Goal: Navigation & Orientation: Understand site structure

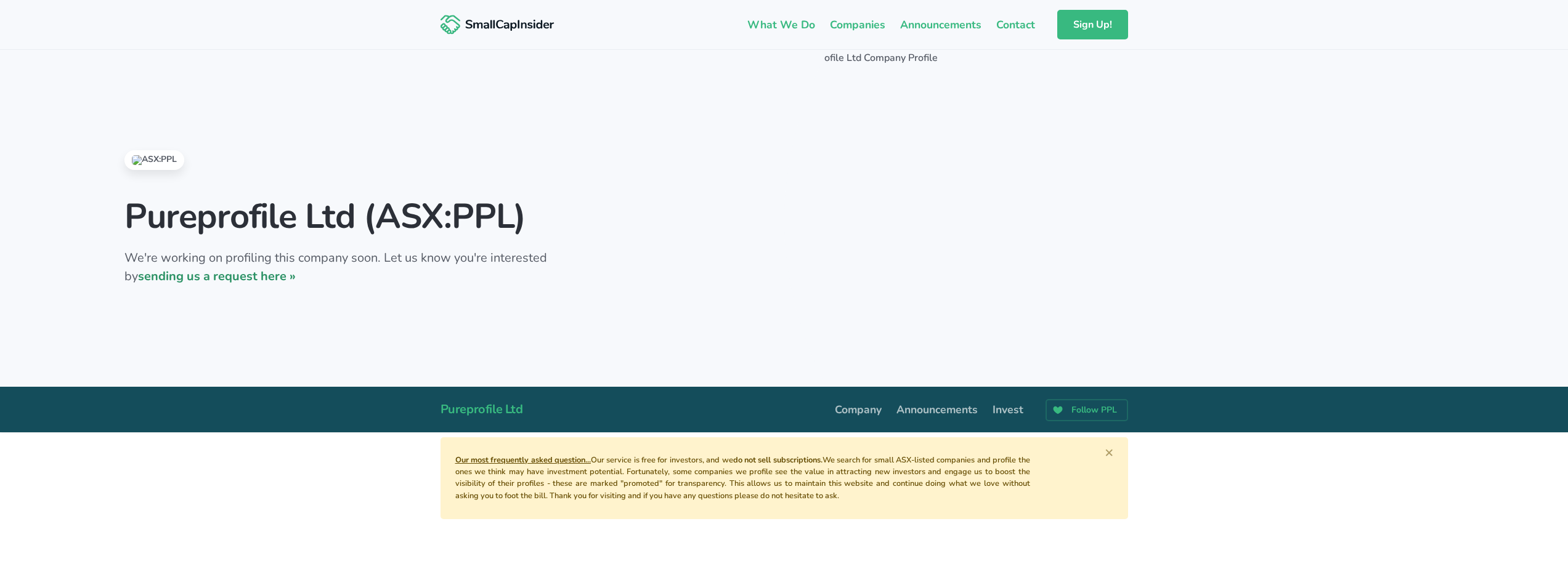
click at [217, 278] on link "sending us a request here »" at bounding box center [217, 276] width 157 height 16
click at [791, 24] on link "What We Do" at bounding box center [781, 24] width 83 height 26
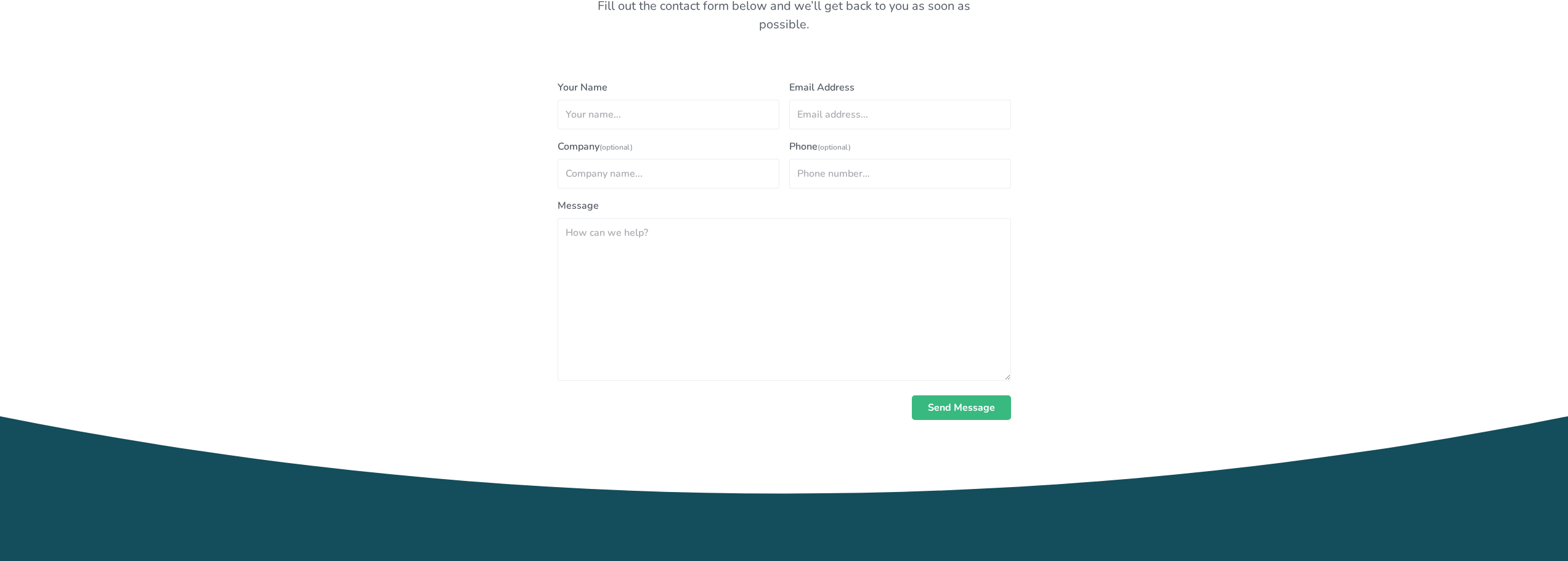
scroll to position [678, 0]
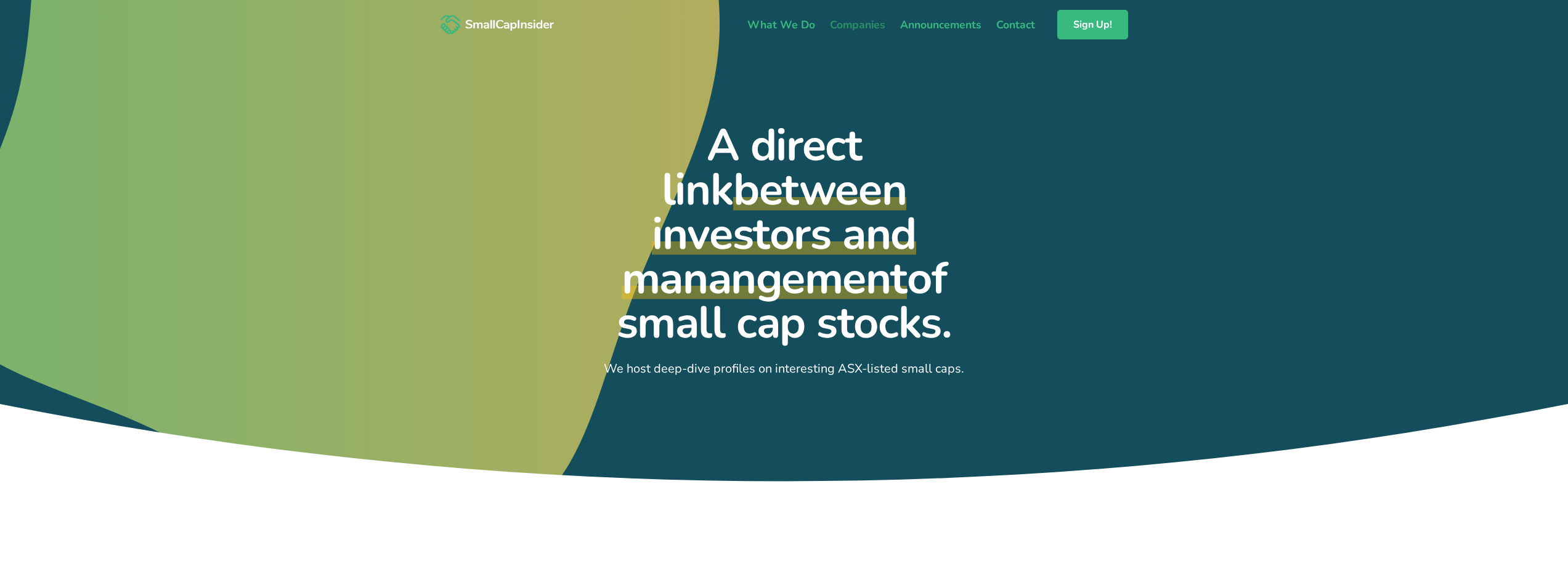
click at [884, 24] on link "Companies" at bounding box center [857, 24] width 70 height 26
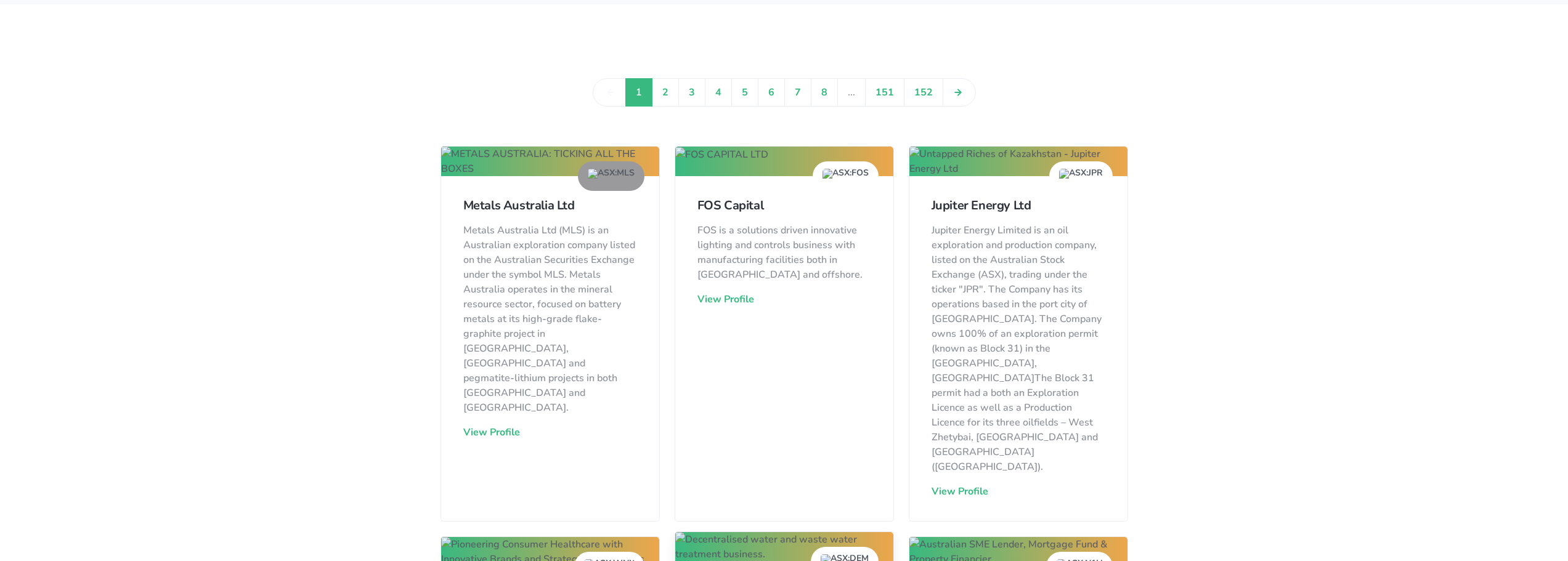
scroll to position [924, 0]
